Goal: Register for event/course: Register for event/course

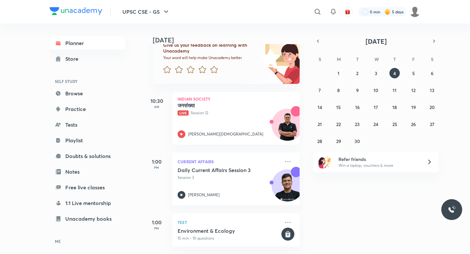
scroll to position [93, 0]
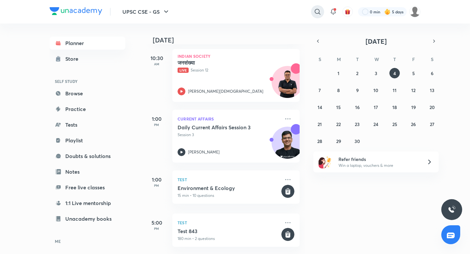
click at [316, 8] on icon at bounding box center [318, 12] width 8 height 8
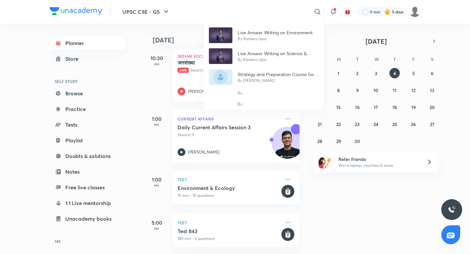
click at [333, 43] on div "Live Answer Writing on Environment By Rankers Upsc Live Answer Writing on Scien…" at bounding box center [235, 127] width 470 height 254
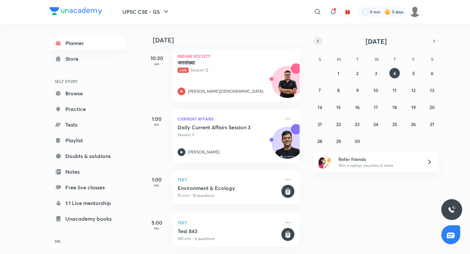
click at [318, 39] on icon "button" at bounding box center [317, 41] width 5 height 6
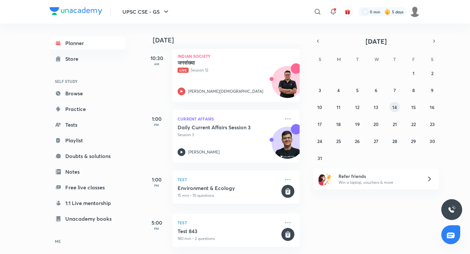
click at [396, 111] on button "14" at bounding box center [394, 107] width 10 height 10
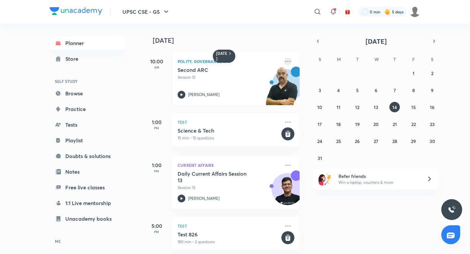
click at [287, 59] on icon at bounding box center [288, 61] width 8 height 8
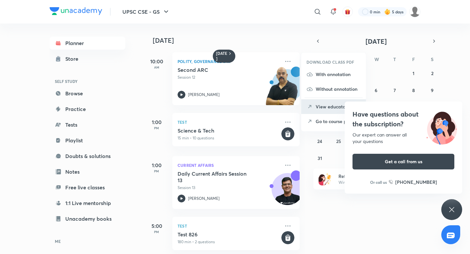
click at [328, 110] on li "View educator" at bounding box center [333, 106] width 65 height 15
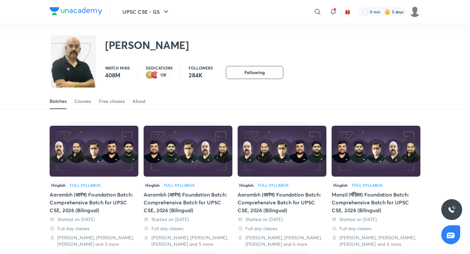
click at [73, 97] on div "Batches Courses Free classes About" at bounding box center [235, 101] width 371 height 16
click at [84, 100] on div "Courses" at bounding box center [82, 101] width 17 height 7
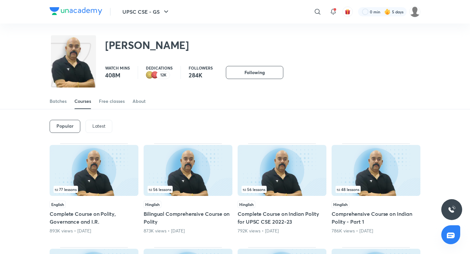
click at [99, 125] on p "Latest" at bounding box center [98, 125] width 13 height 5
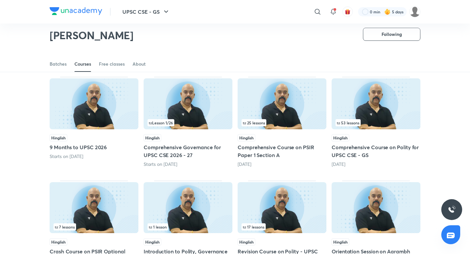
scroll to position [48, 0]
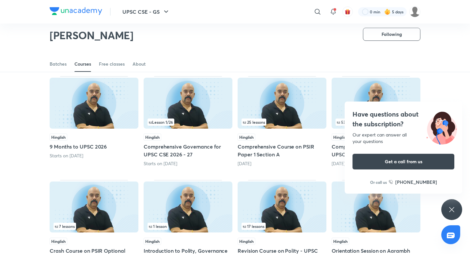
click at [447, 206] on div "Have questions about the subscription? Our expert can answer all your questions…" at bounding box center [451, 209] width 21 height 21
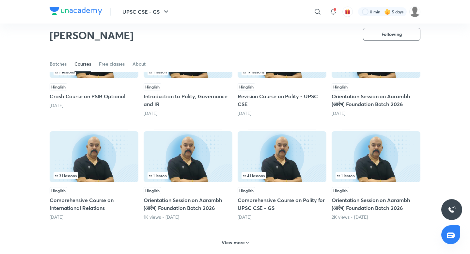
scroll to position [203, 0]
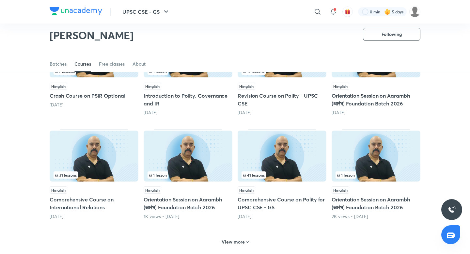
click at [115, 167] on img at bounding box center [94, 155] width 89 height 51
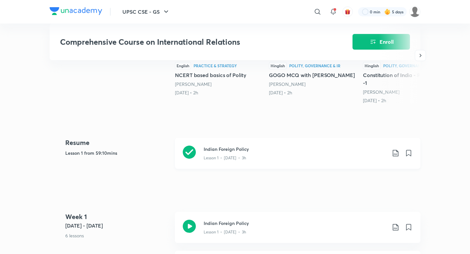
scroll to position [203, 0]
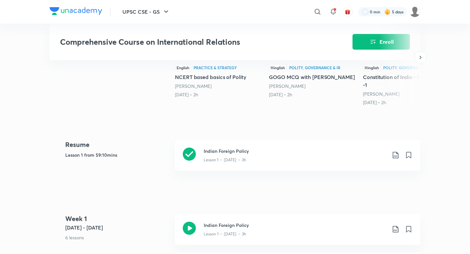
click at [382, 44] on div at bounding box center [399, 57] width 42 height 97
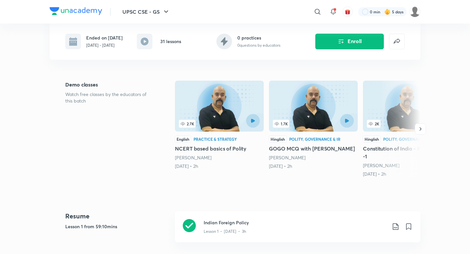
scroll to position [0, 0]
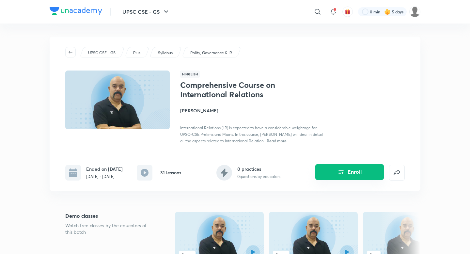
click at [349, 173] on button "Enroll" at bounding box center [349, 172] width 69 height 16
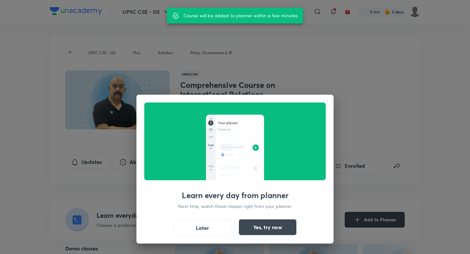
click at [263, 231] on button "Yes, try now" at bounding box center [267, 227] width 57 height 16
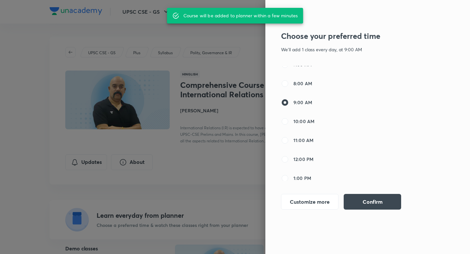
scroll to position [30, 0]
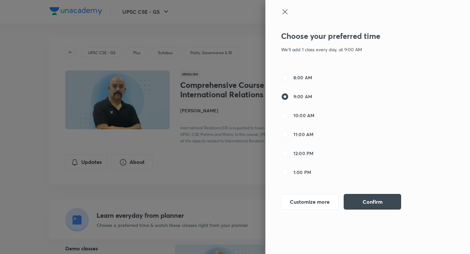
click at [286, 115] on input "10:00 AM" at bounding box center [285, 116] width 8 height 8
radio input "true"
radio input "false"
click at [371, 201] on button "Confirm" at bounding box center [372, 201] width 57 height 16
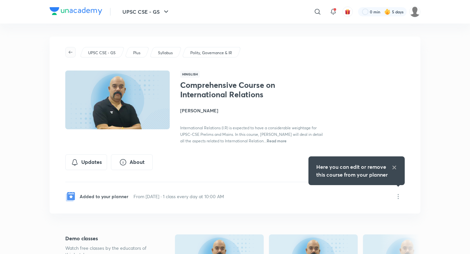
click at [66, 53] on span "button" at bounding box center [71, 52] width 10 height 5
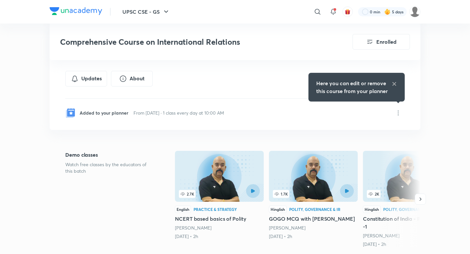
scroll to position [217, 0]
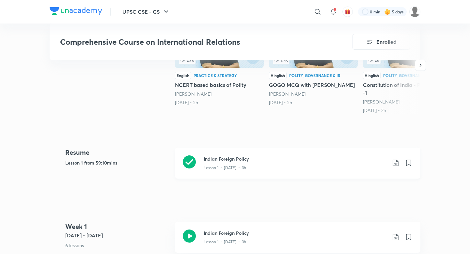
click at [210, 159] on h3 "Indian Foreign Policy" at bounding box center [295, 158] width 183 height 7
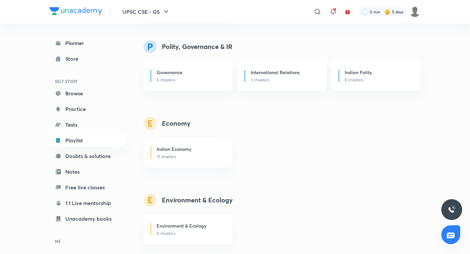
scroll to position [503, 0]
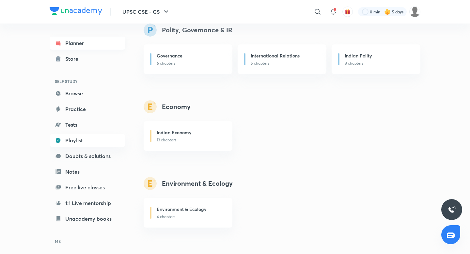
click at [91, 44] on link "Planner" at bounding box center [88, 43] width 76 height 13
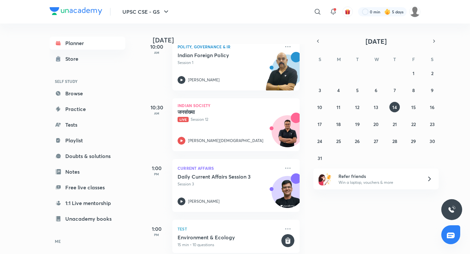
scroll to position [154, 0]
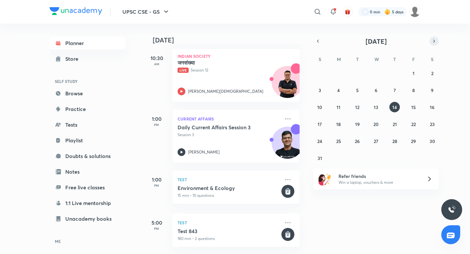
click at [432, 42] on icon "button" at bounding box center [433, 41] width 5 height 6
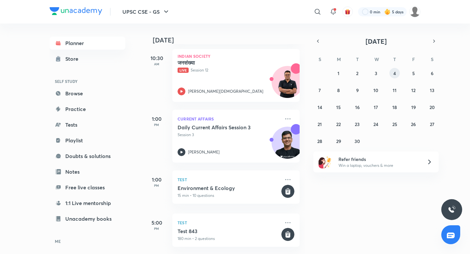
click at [393, 69] on button "4" at bounding box center [394, 73] width 10 height 10
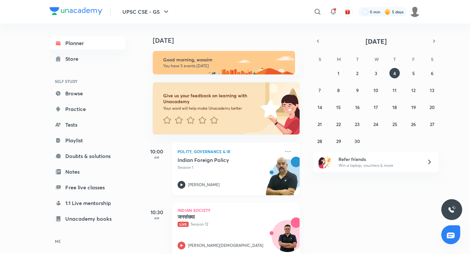
click at [212, 166] on p "Session 1" at bounding box center [228, 167] width 102 height 6
